Goal: Use online tool/utility

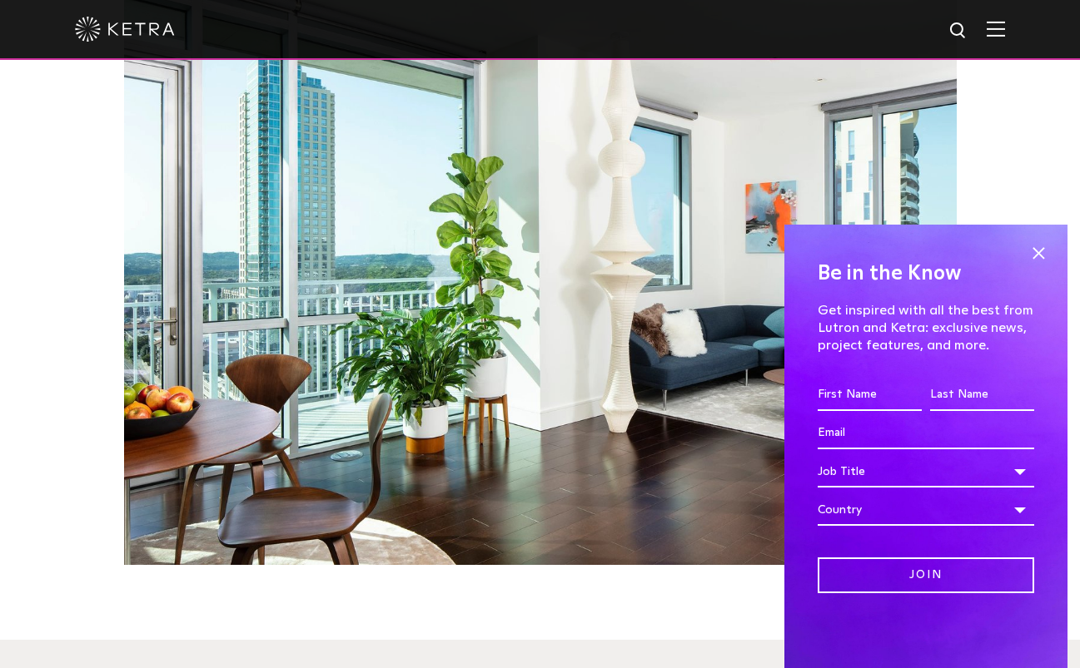
scroll to position [1503, 0]
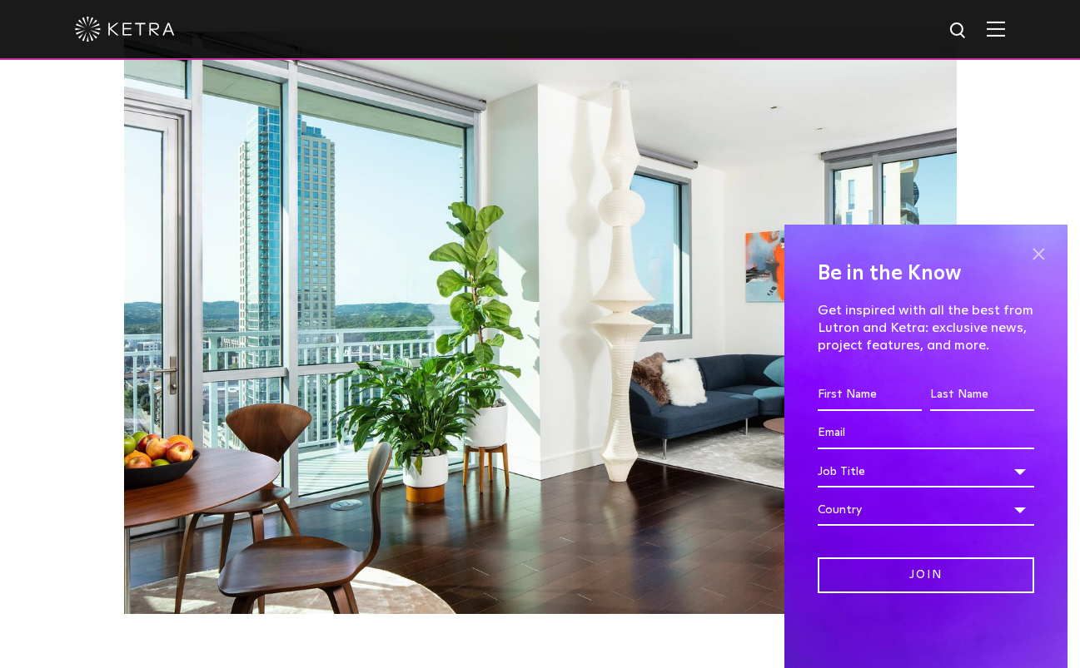
click at [1044, 257] on span at bounding box center [1037, 253] width 25 height 25
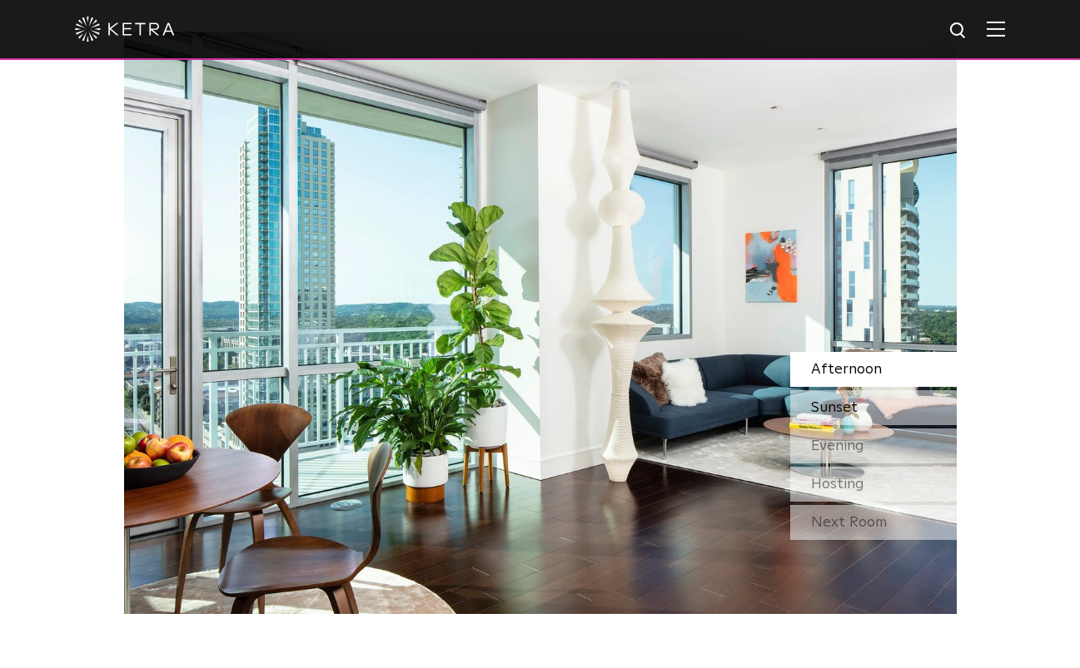
click at [907, 390] on div "Sunset" at bounding box center [873, 407] width 166 height 35
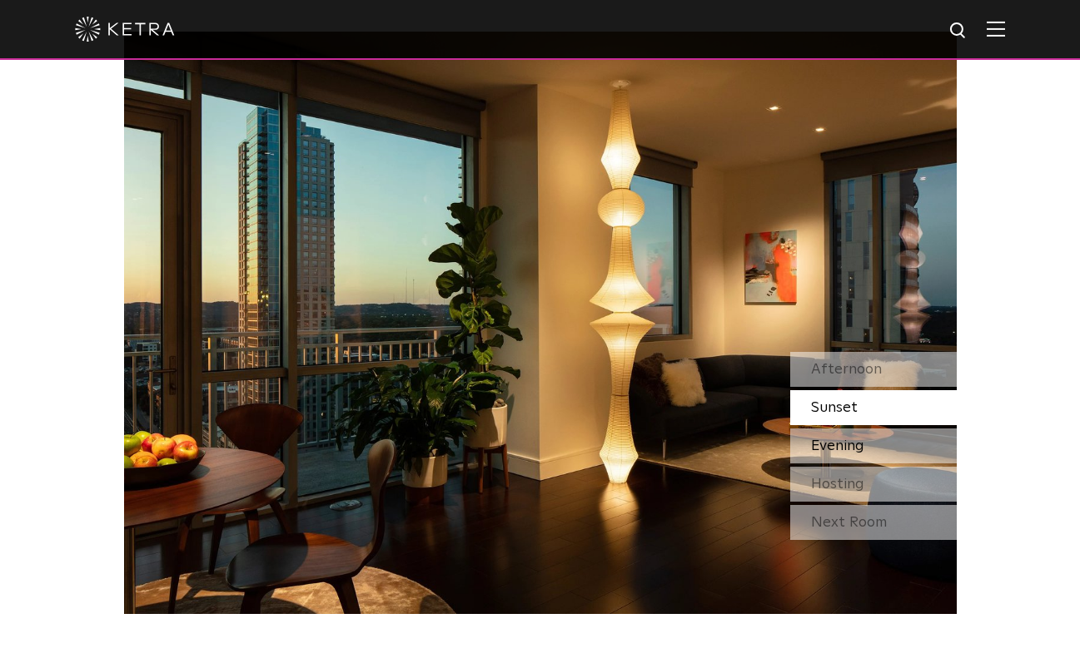
click at [851, 439] on span "Evening" at bounding box center [837, 446] width 53 height 15
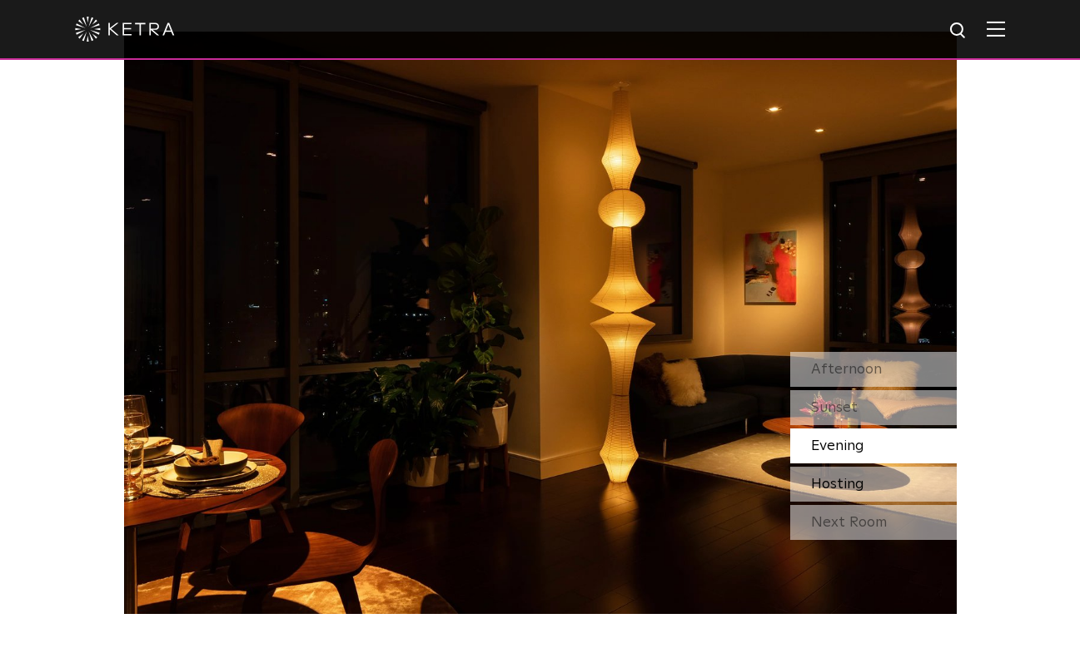
click at [836, 467] on div "Hosting" at bounding box center [873, 484] width 166 height 35
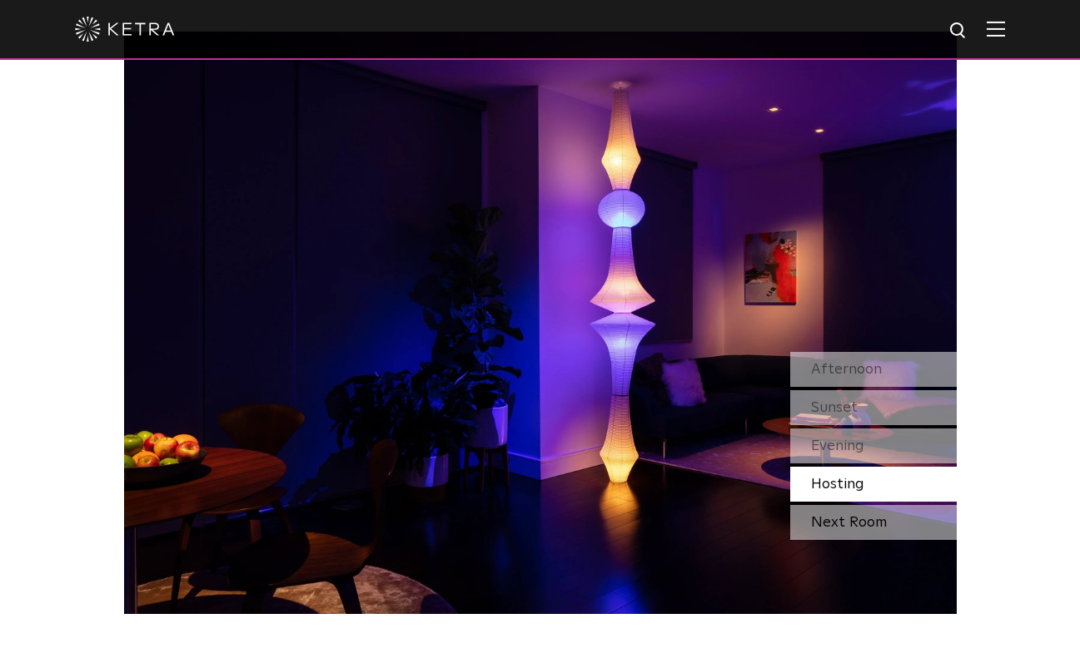
click at [849, 505] on div "Next Room" at bounding box center [873, 522] width 166 height 35
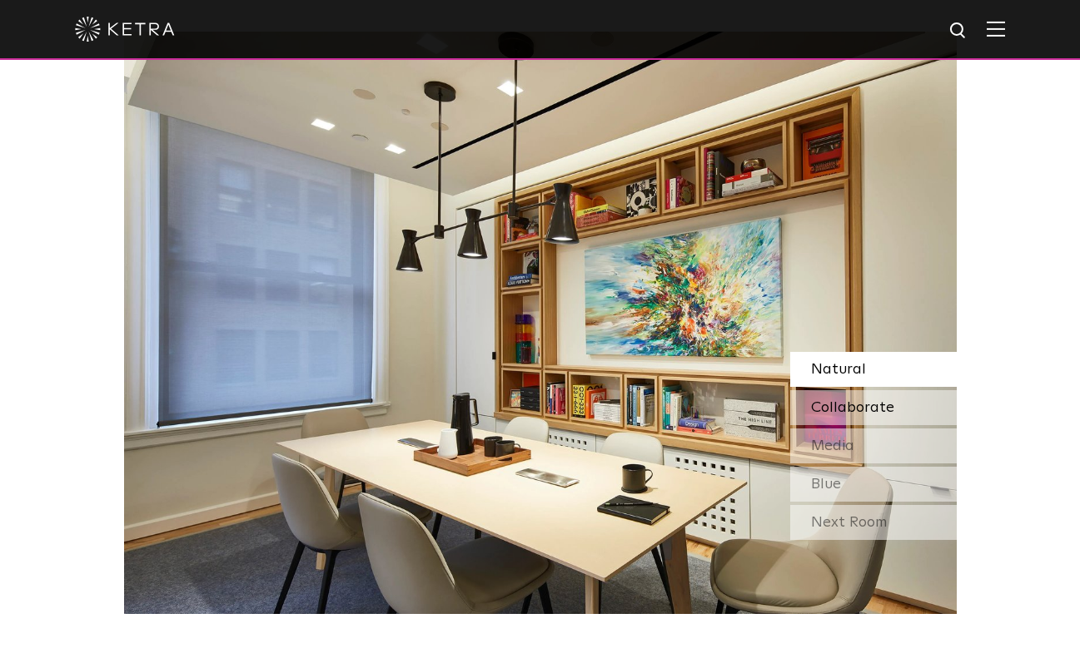
click at [837, 400] on span "Collaborate" at bounding box center [852, 407] width 83 height 15
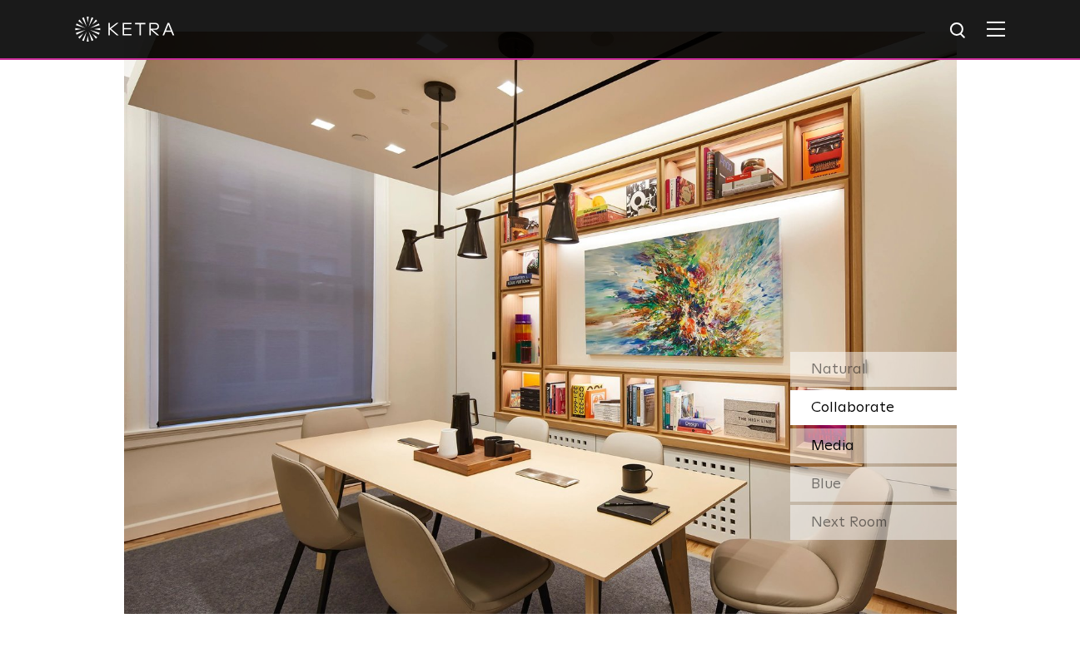
click at [832, 439] on span "Media" at bounding box center [832, 446] width 43 height 15
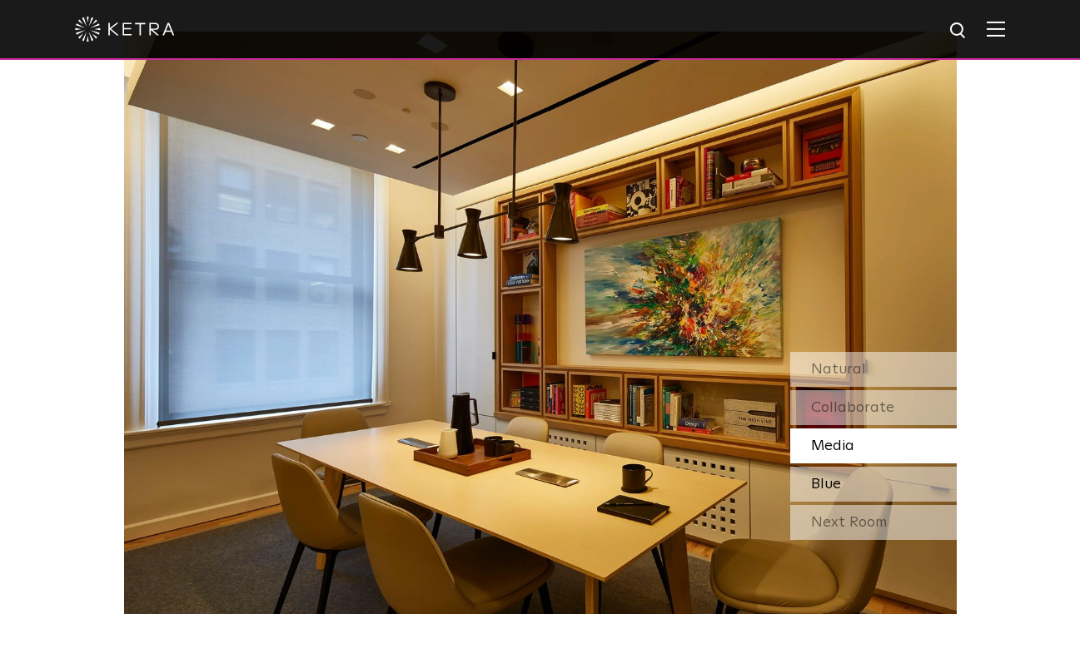
click at [827, 467] on div "Blue" at bounding box center [873, 484] width 166 height 35
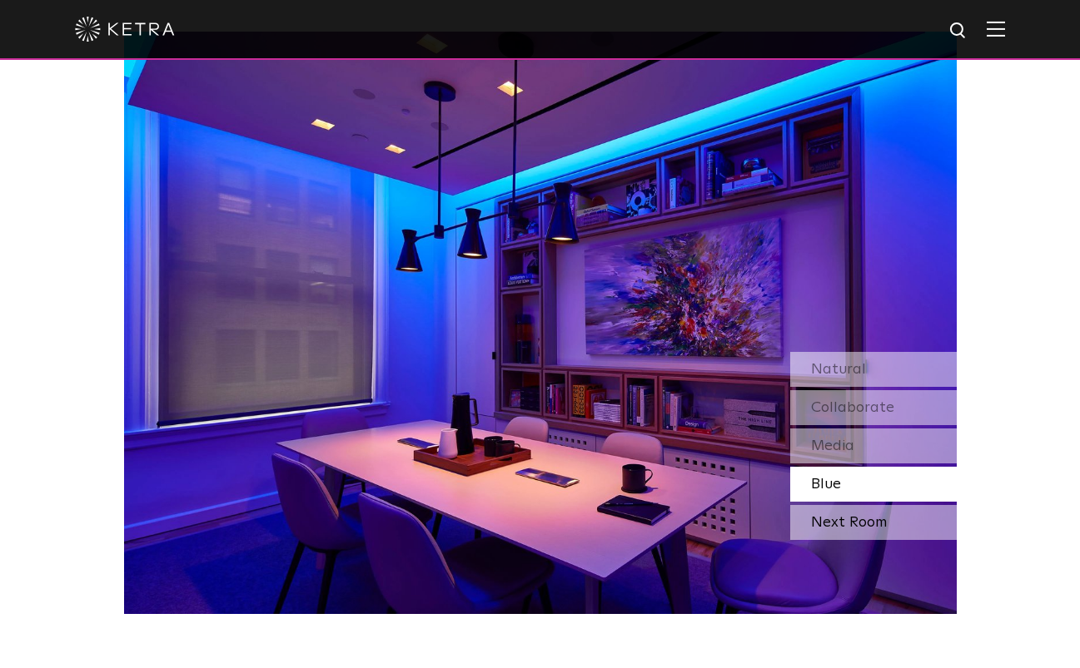
click at [830, 505] on div "Next Room" at bounding box center [873, 522] width 166 height 35
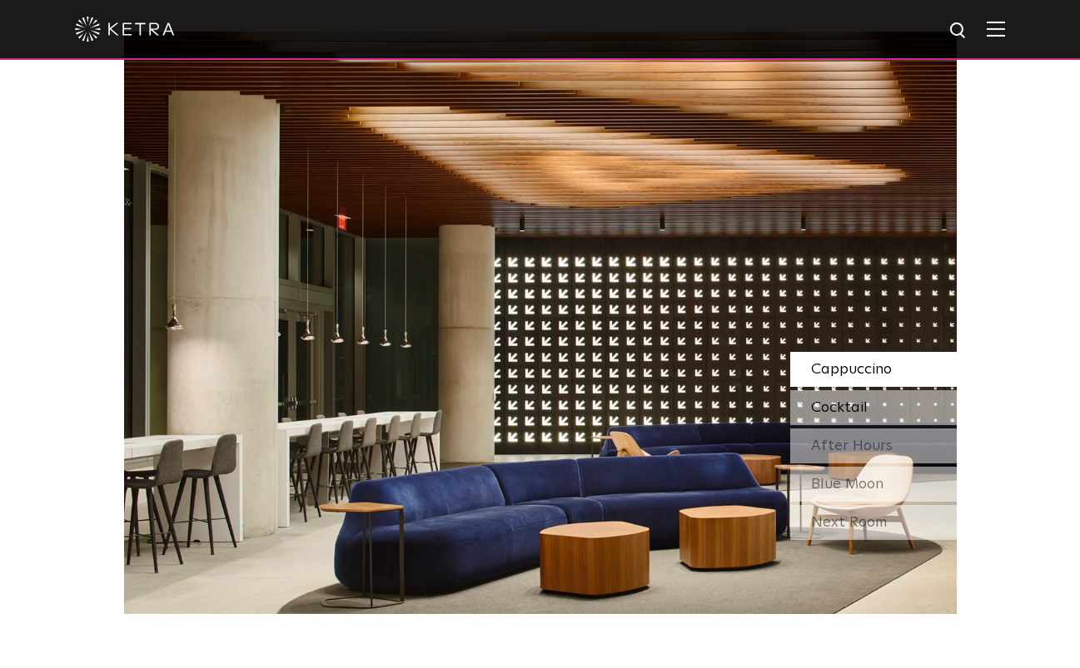
click at [827, 400] on span "Cocktail" at bounding box center [839, 407] width 57 height 15
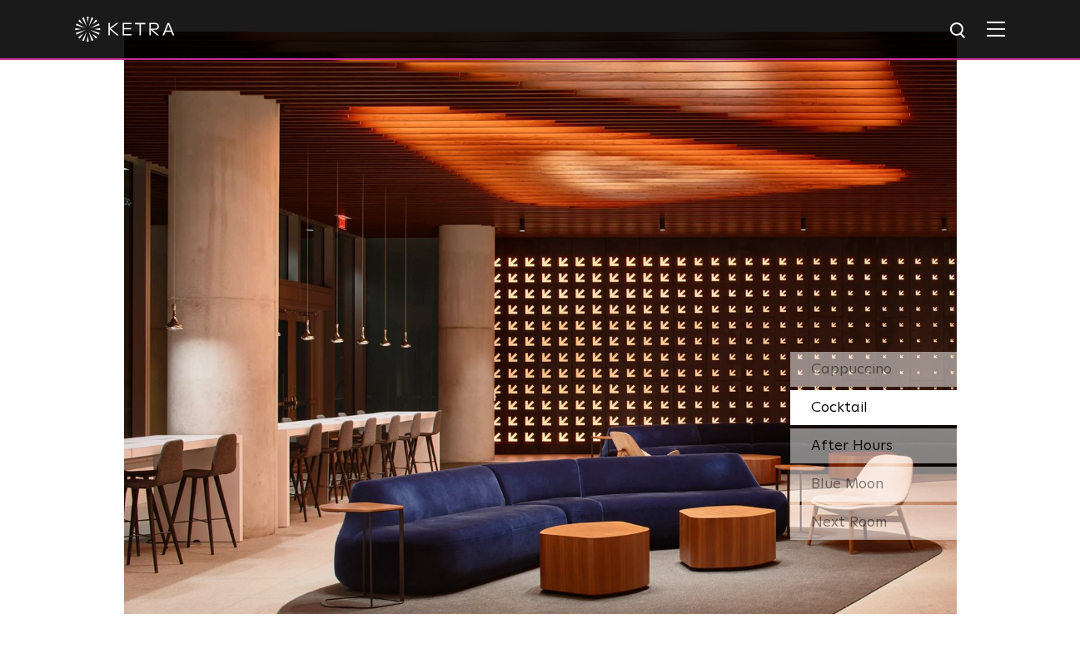
click at [829, 439] on span "After Hours" at bounding box center [852, 446] width 82 height 15
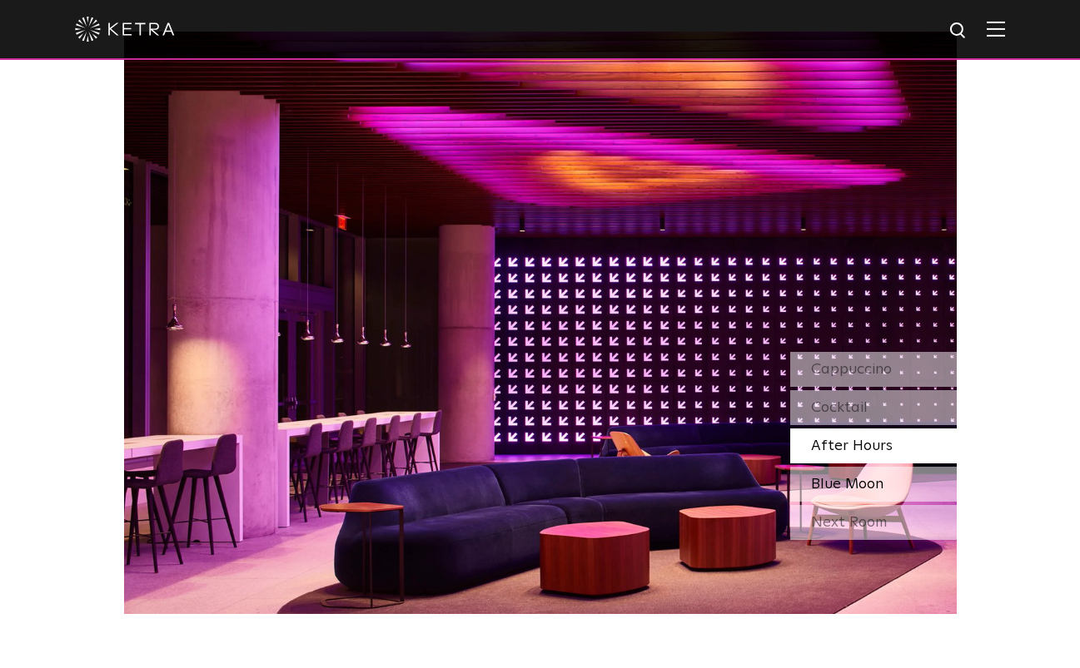
click at [823, 477] on span "Blue Moon" at bounding box center [847, 484] width 72 height 15
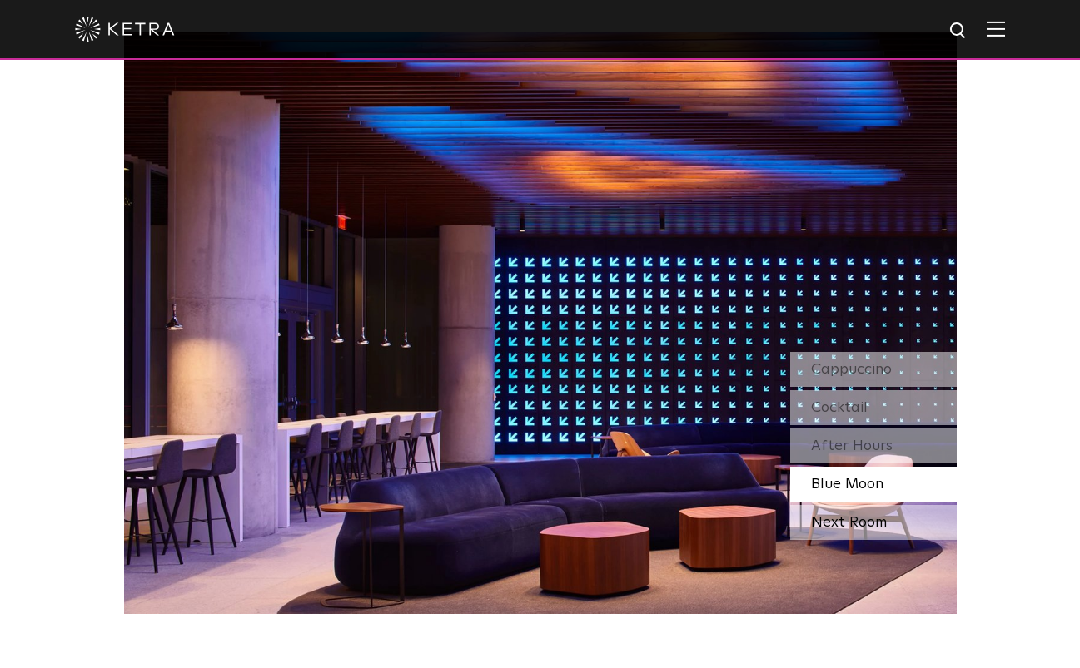
click at [837, 505] on div "Next Room" at bounding box center [873, 522] width 166 height 35
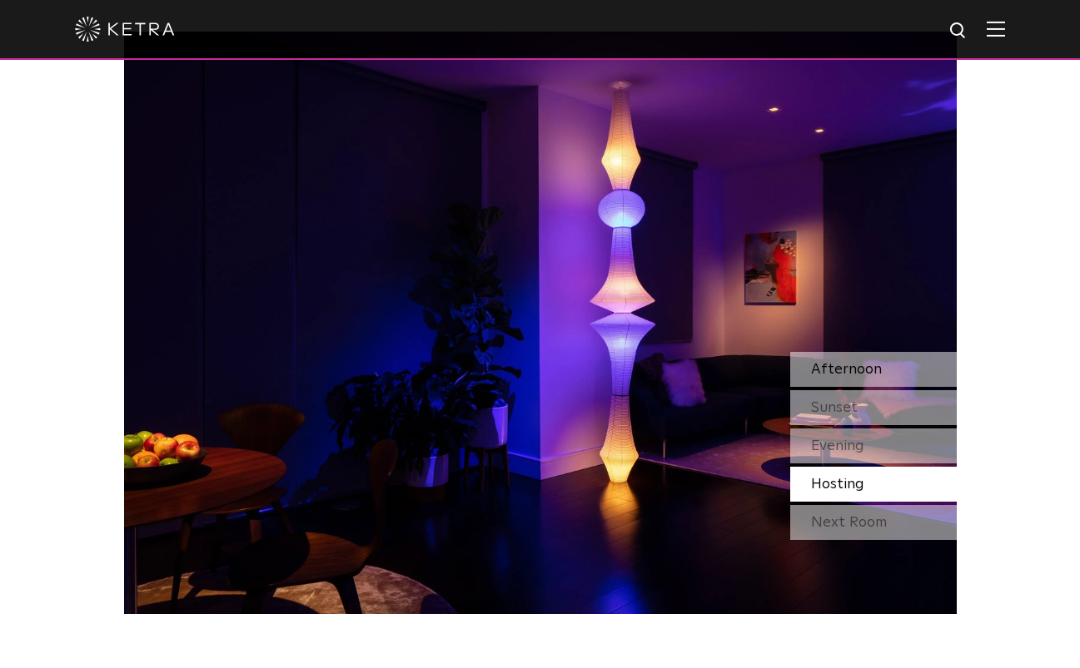
click at [836, 362] on span "Afternoon" at bounding box center [846, 369] width 71 height 15
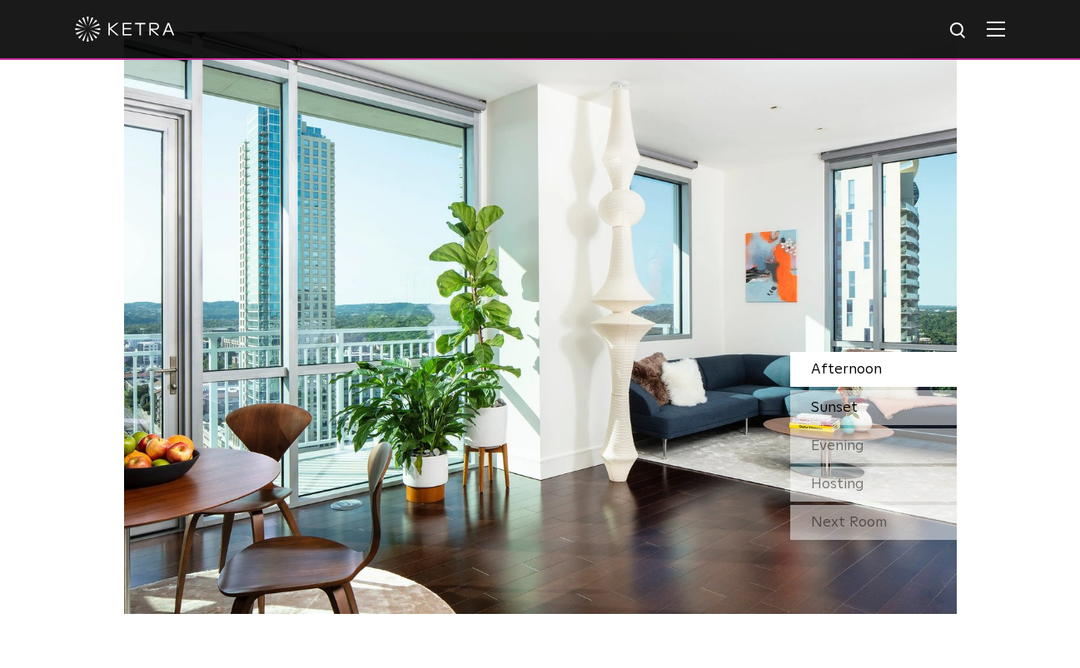
click at [835, 400] on span "Sunset" at bounding box center [834, 407] width 47 height 15
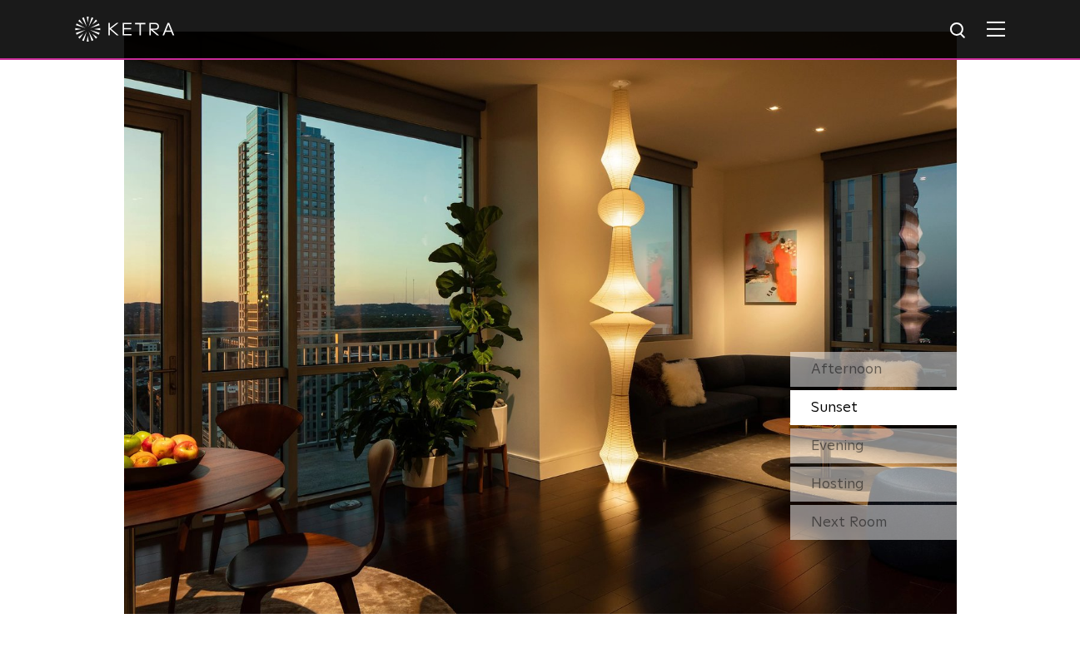
drag, startPoint x: 836, startPoint y: 387, endPoint x: 838, endPoint y: 414, distance: 26.8
click at [836, 429] on div "Evening" at bounding box center [873, 446] width 166 height 35
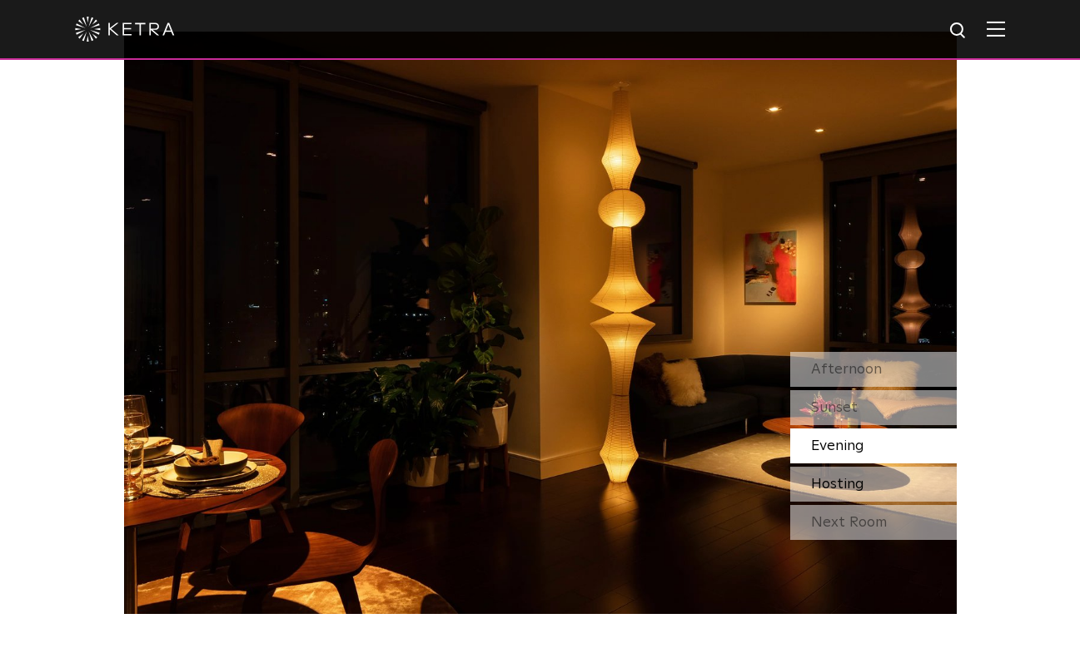
click at [834, 467] on div "Hosting" at bounding box center [873, 484] width 166 height 35
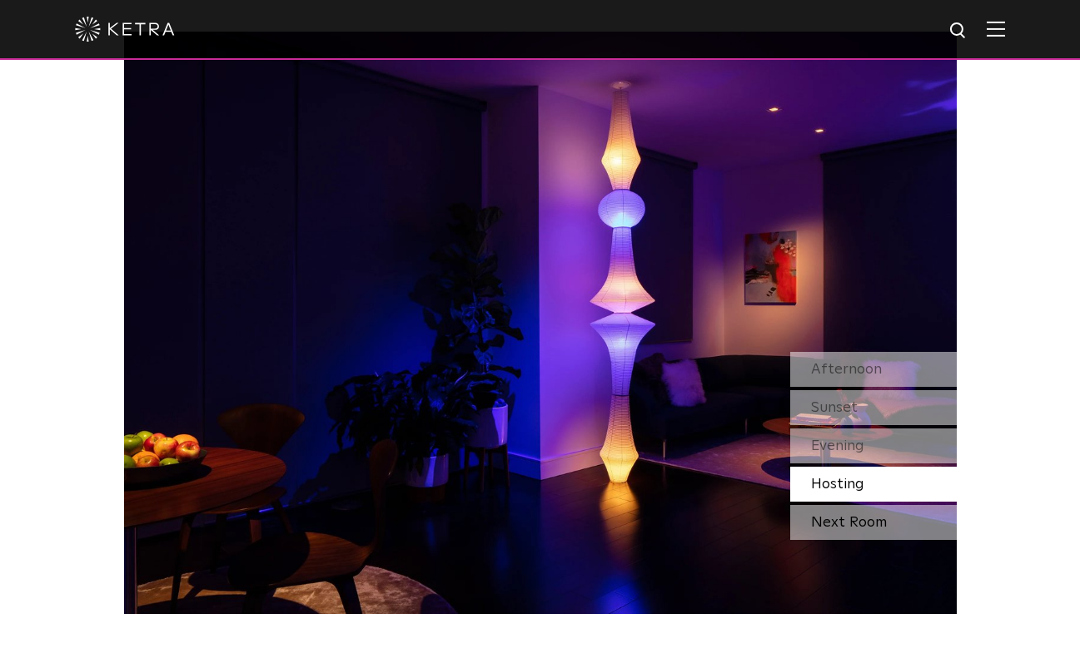
click at [841, 505] on div "Next Room" at bounding box center [873, 522] width 166 height 35
